Goal: Task Accomplishment & Management: Manage account settings

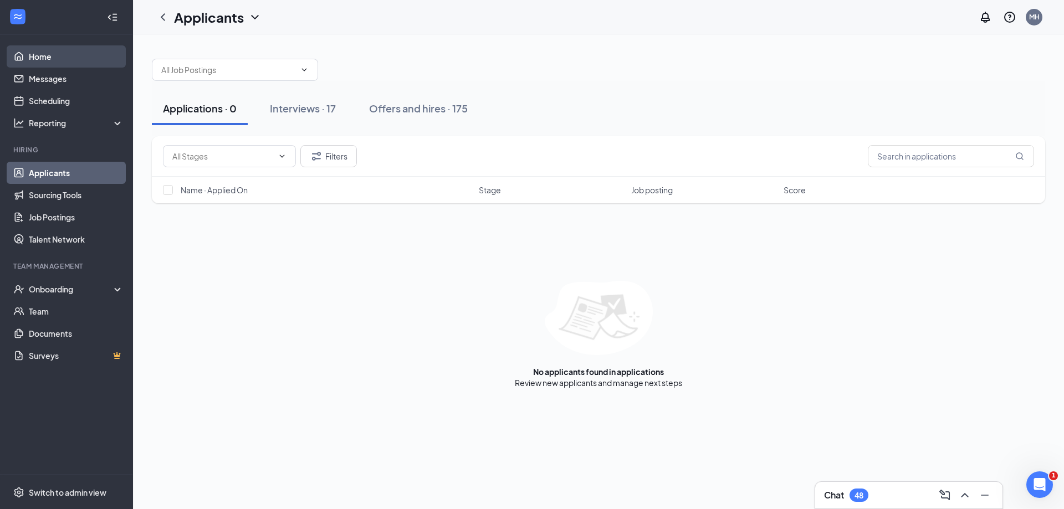
click at [70, 49] on link "Home" at bounding box center [76, 56] width 95 height 22
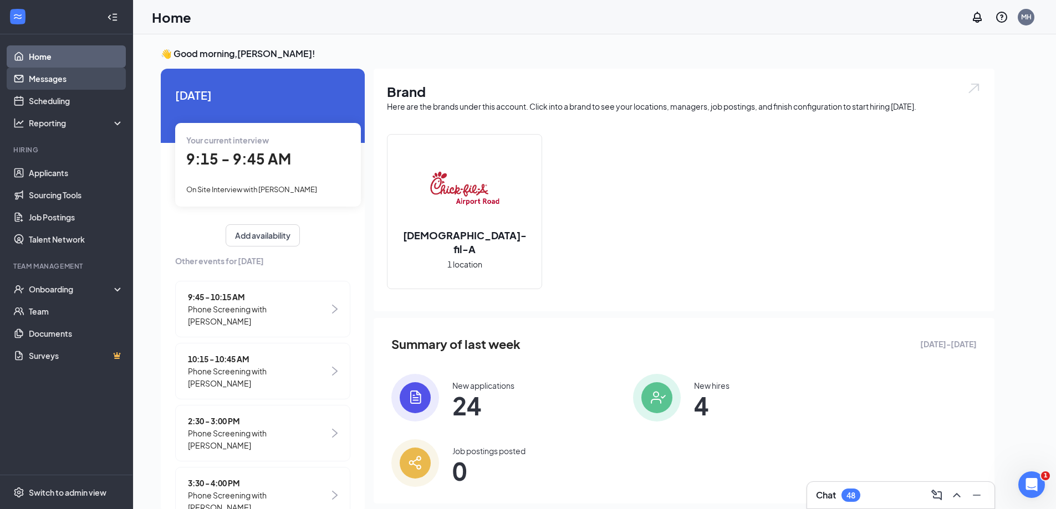
click at [43, 75] on link "Messages" at bounding box center [76, 79] width 95 height 22
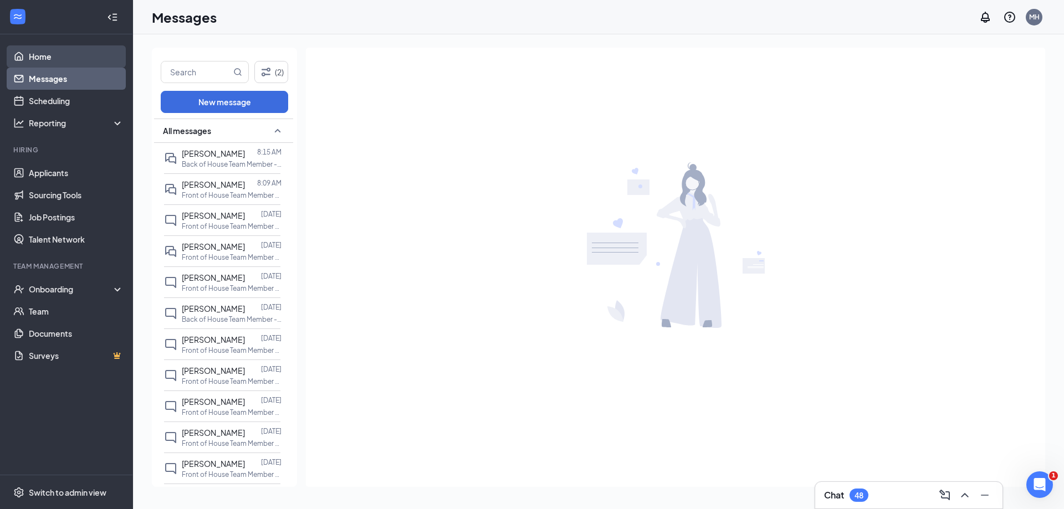
click at [48, 52] on link "Home" at bounding box center [76, 56] width 95 height 22
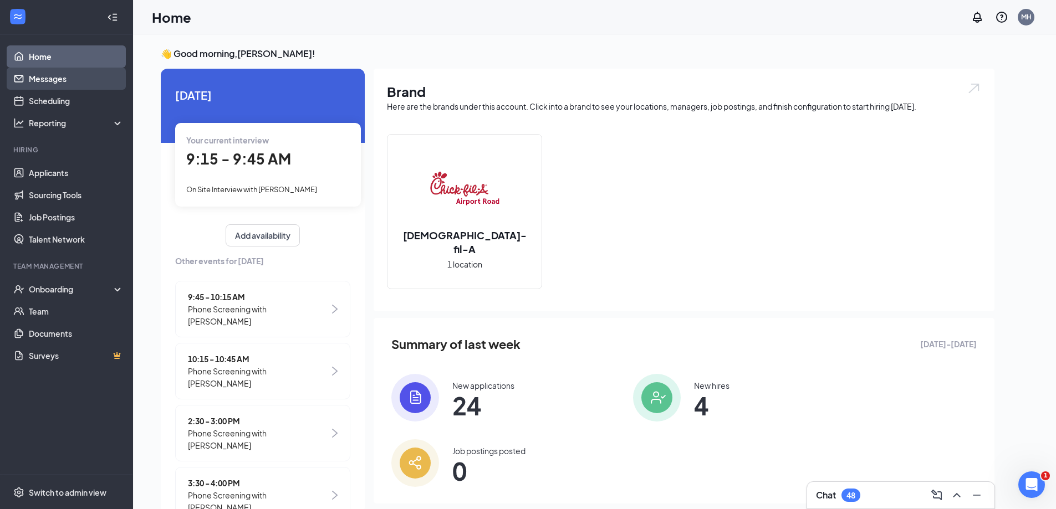
click at [57, 75] on link "Messages" at bounding box center [76, 79] width 95 height 22
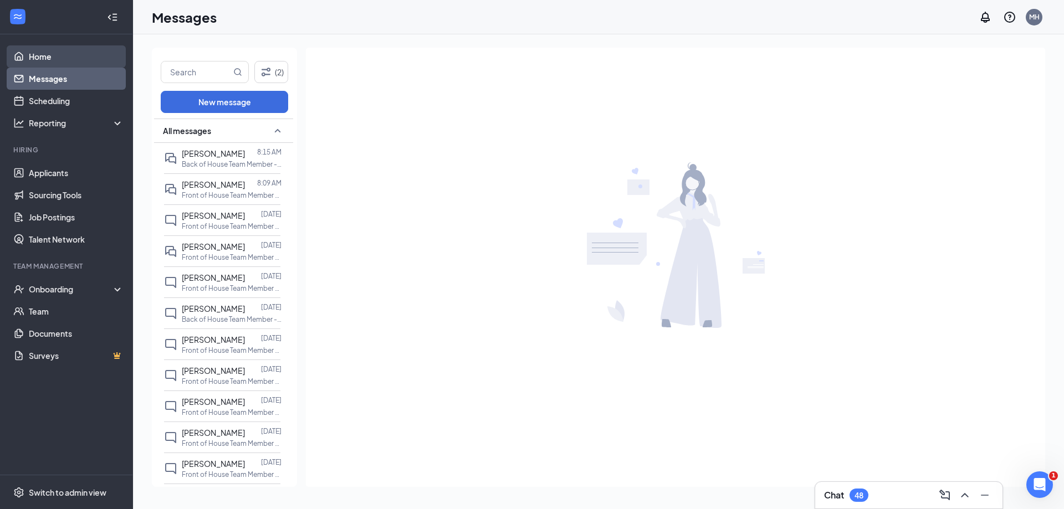
click at [63, 50] on link "Home" at bounding box center [76, 56] width 95 height 22
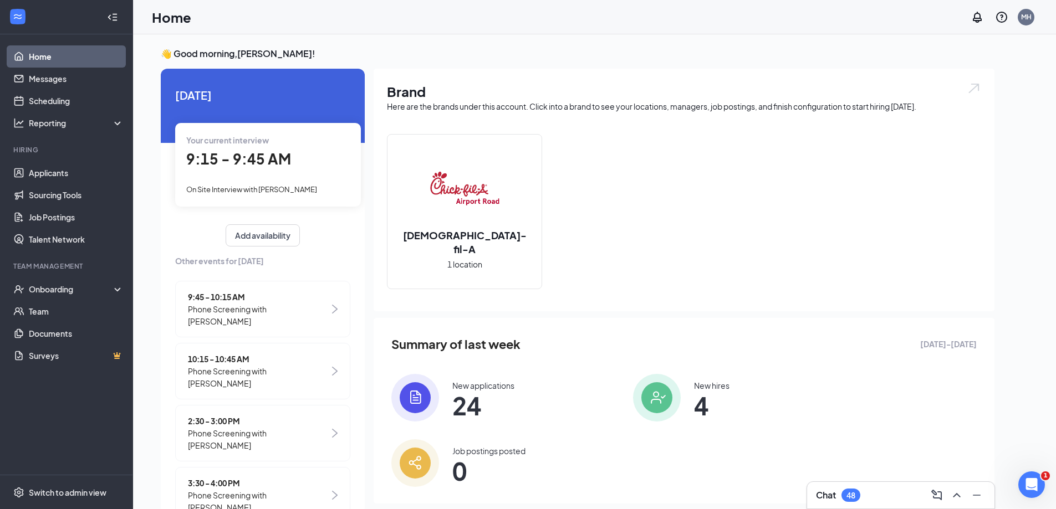
click at [316, 182] on div "Your current interview 9:15 - 9:45 AM On Site Interview with Seydi Zamora" at bounding box center [268, 164] width 186 height 83
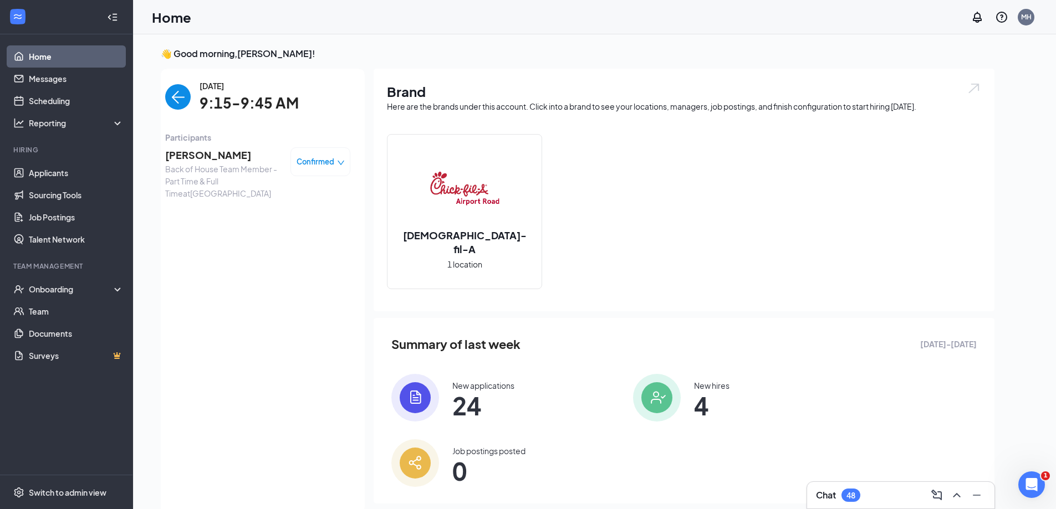
scroll to position [4, 0]
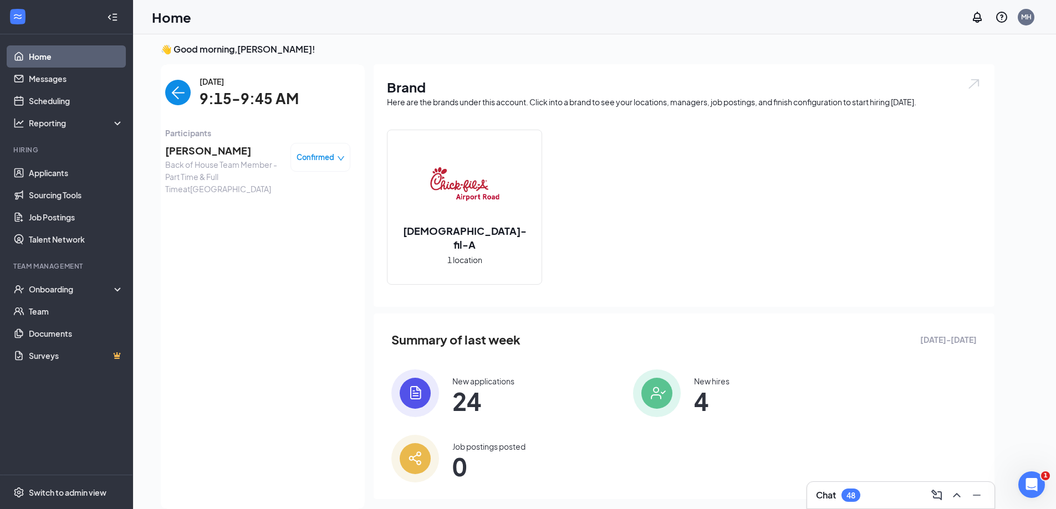
click at [336, 160] on div "Confirmed" at bounding box center [321, 157] width 48 height 11
click at [269, 226] on span "Mark as no-show" at bounding box center [290, 227] width 62 height 12
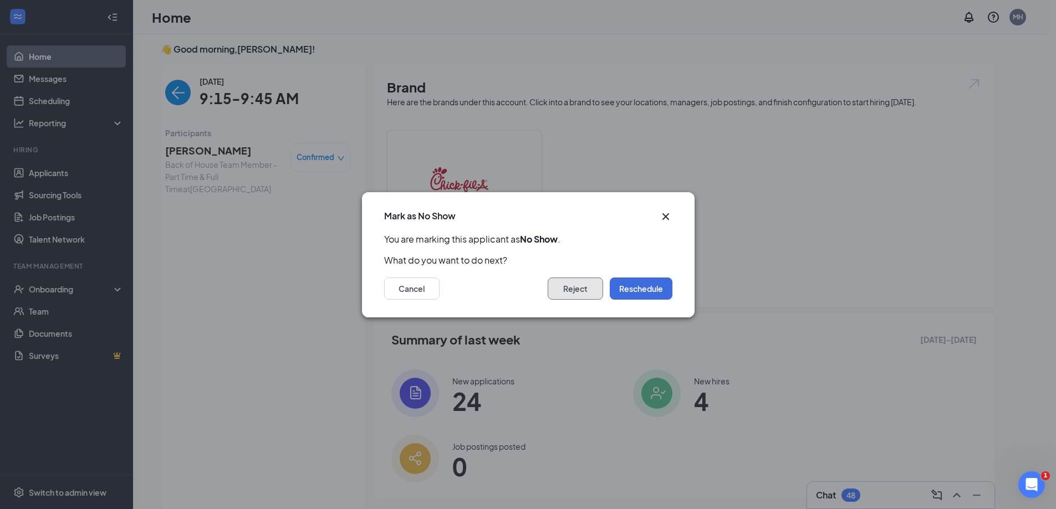
click at [559, 285] on button "Reject" at bounding box center [575, 289] width 55 height 22
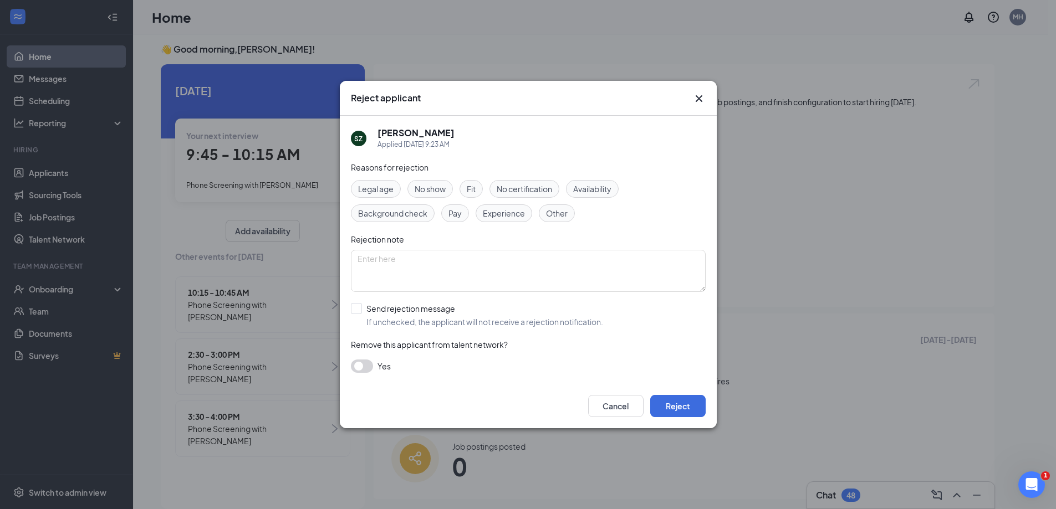
click at [350, 306] on div "SZ Seydi Zamora Applied Today 9:23 AM Reasons for rejection Legal age No show F…" at bounding box center [528, 250] width 377 height 268
click at [355, 309] on input "Send rejection message If unchecked, the applicant will not receive a rejection…" at bounding box center [477, 315] width 252 height 24
checkbox input "true"
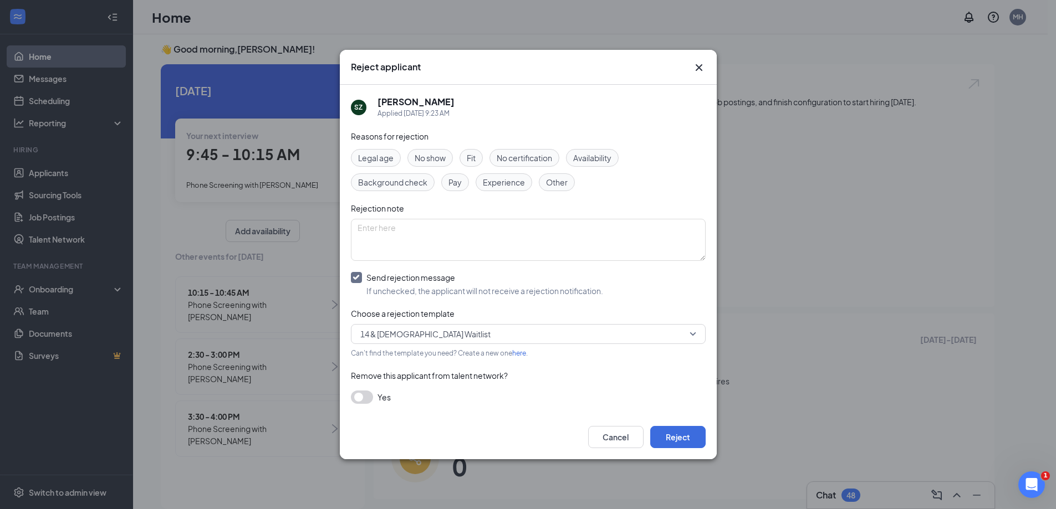
click at [393, 329] on span "14 & 15 Year Old Waitlist" at bounding box center [425, 334] width 130 height 17
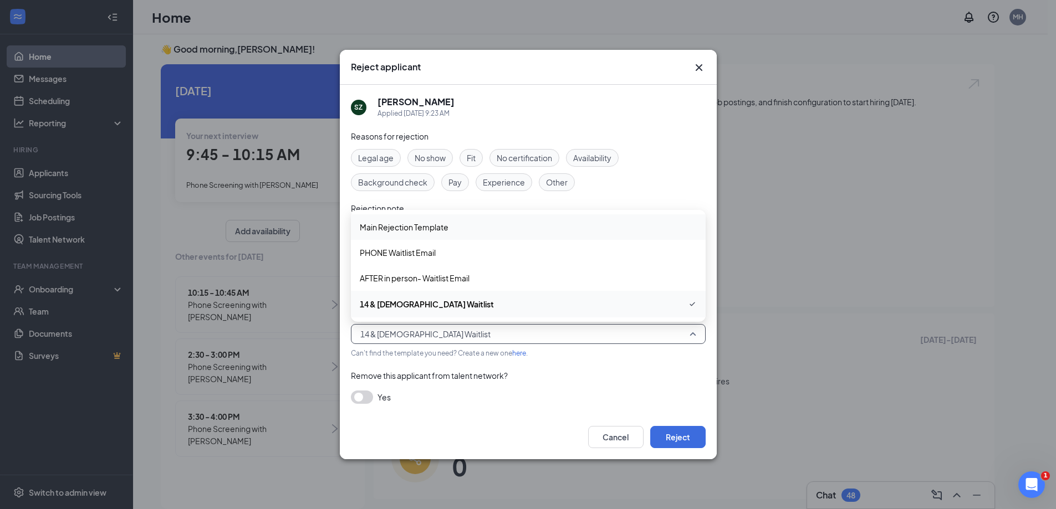
click at [404, 228] on span "Main Rejection Template" at bounding box center [404, 227] width 89 height 12
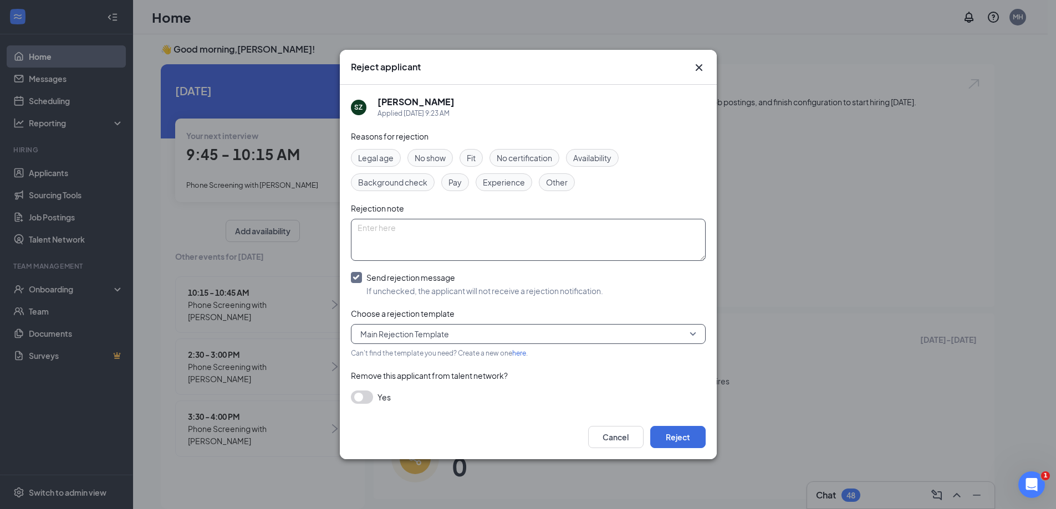
click at [446, 236] on textarea at bounding box center [528, 240] width 355 height 42
type textarea "Missed multiple interviews despite the opportunity to reschedule"
click at [656, 430] on button "Reject" at bounding box center [677, 437] width 55 height 22
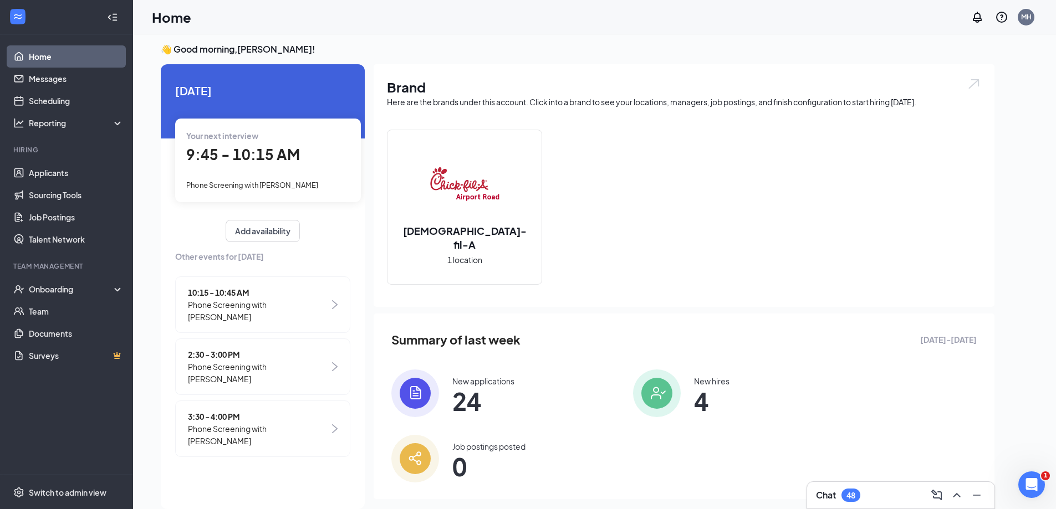
click at [303, 178] on div "Your next interview 9:45 - 10:15 AM Phone Screening with Lilly Saunders" at bounding box center [268, 160] width 186 height 83
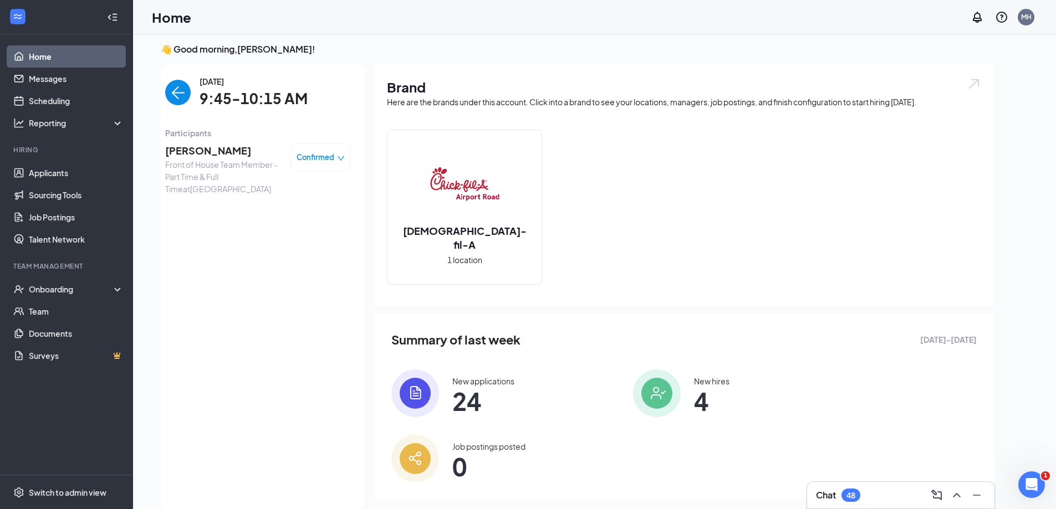
click at [180, 94] on img "back-button" at bounding box center [177, 92] width 25 height 25
